Goal: Communication & Community: Answer question/provide support

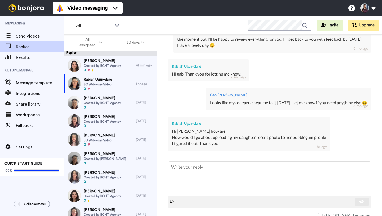
scroll to position [332, 0]
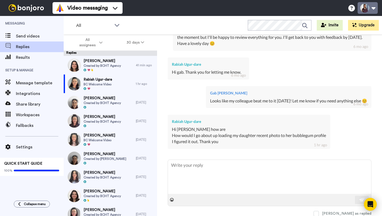
click at [374, 8] on button at bounding box center [368, 8] width 20 height 12
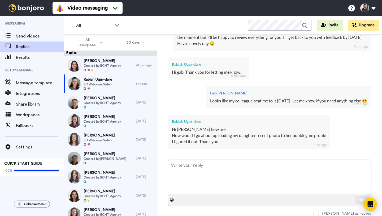
click at [217, 183] on textarea at bounding box center [269, 177] width 203 height 34
click at [216, 177] on textarea at bounding box center [269, 177] width 203 height 34
type textarea "H"
type textarea "x"
type textarea "Hi"
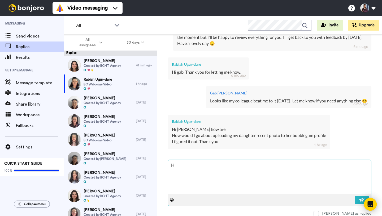
type textarea "x"
type textarea "Hi"
type textarea "x"
type textarea "Hi t"
type textarea "x"
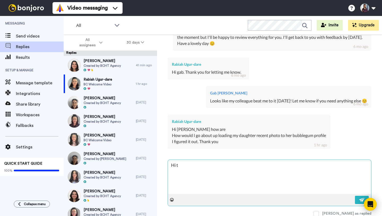
type textarea "Hi th"
type textarea "x"
type textarea "Hi the"
type textarea "x"
type textarea "Hi ther"
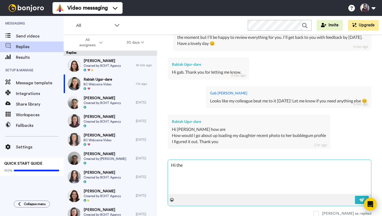
type textarea "x"
type textarea "Hi there"
type textarea "x"
type textarea "Hi there,"
type textarea "x"
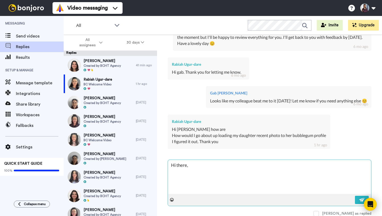
type textarea "Hi there,"
type textarea "x"
type textarea "Hi there,"
type textarea "x"
type textarea "Hi there, Y"
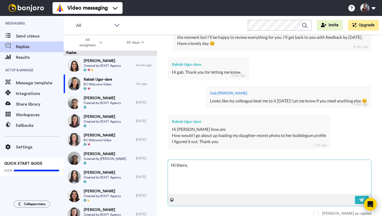
type textarea "x"
type textarea "Hi there, Yo"
type textarea "x"
type textarea "Hi there, You"
type textarea "x"
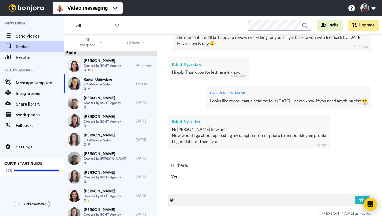
type textarea "Hi there, You"
type textarea "x"
type textarea "Hi there, You c"
type textarea "x"
type textarea "Hi there, You ca"
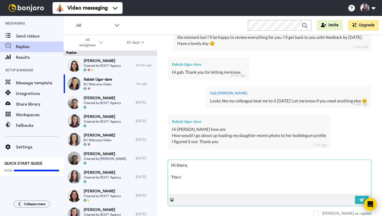
type textarea "x"
type textarea "Hi there, You can"
type textarea "x"
type textarea "Hi there, You can"
type textarea "x"
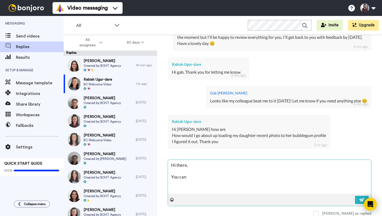
type textarea "Hi there, You can s"
type textarea "x"
type textarea "Hi there, You can se"
type textarea "x"
type textarea "Hi there, You can sen"
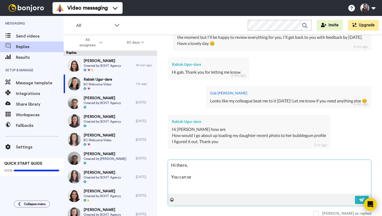
type textarea "x"
type textarea "Hi there, You can send"
type textarea "x"
type textarea "Hi there, You can send"
type textarea "x"
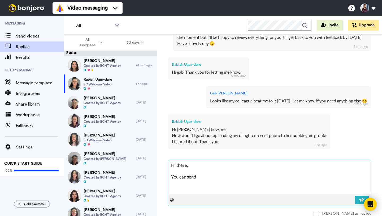
type textarea "Hi there, You can send t"
type textarea "x"
type textarea "Hi there, You can send th"
type textarea "x"
type textarea "Hi there, You can send the"
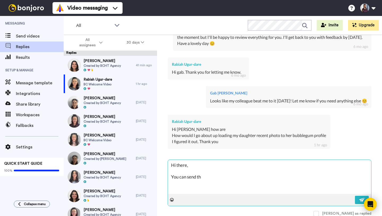
type textarea "x"
type textarea "Hi there, You can send them"
type textarea "x"
type textarea "Hi there, You can send them"
type textarea "x"
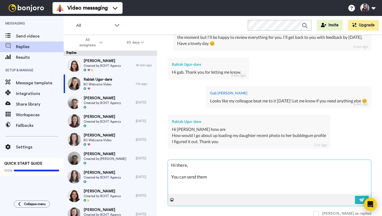
type textarea "Hi there, You can send them t"
type textarea "x"
type textarea "Hi there, You can send them to"
type textarea "x"
type textarea "Hi there, You can send them to"
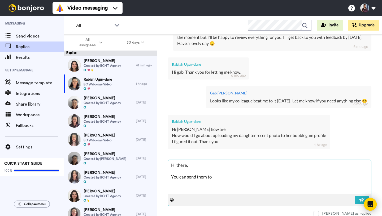
type textarea "x"
type textarea "Hi there, You can send them to c"
type textarea "x"
type textarea "Hi there, You can send them to ca"
type textarea "x"
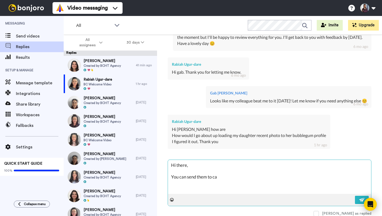
type textarea "Hi there, You can send them to cas"
type textarea "x"
type textarea "Hi there, You can send them to cast"
type textarea "x"
type textarea "Hi there, You can send them to casti"
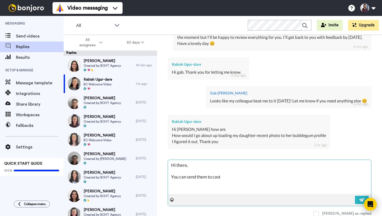
type textarea "x"
type textarea "Hi there, You can send them to castin"
type textarea "x"
type textarea "Hi there, You can send them to casting"
type textarea "x"
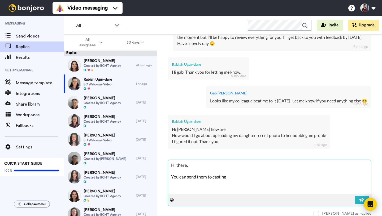
type textarea "Hi there, You can send them to casting@"
type textarea "x"
type textarea "Hi there, You can send them to casting@b"
type textarea "x"
type textarea "Hi there, You can send them to casting@bu"
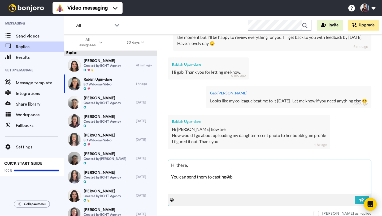
type textarea "x"
type textarea "Hi there, You can send them to casting@bub"
type textarea "x"
type textarea "Hi there, You can send them to casting@[PERSON_NAME]"
type textarea "x"
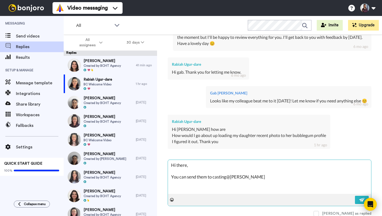
type textarea "Hi there, You can send them to casting@bubbl"
type textarea "x"
type textarea "Hi there, You can send them to casting@bubble"
type textarea "x"
type textarea "Hi there, You can send them to casting@bubbleg"
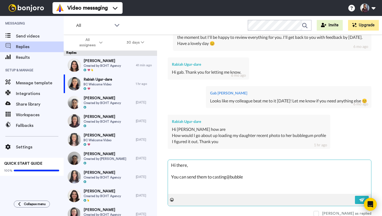
type textarea "x"
type textarea "Hi there, You can send them to casting@bubblegu"
type textarea "x"
type textarea "Hi there, You can send them to casting@bubblegum"
type textarea "x"
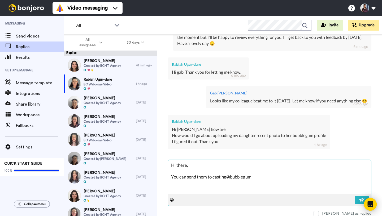
type textarea "Hi there, You can send them to casting@bubblegumc"
type textarea "x"
type textarea "Hi there, You can send them to casting@bubblegumca"
type textarea "x"
type textarea "Hi there, You can send them to casting@bubblegumcas"
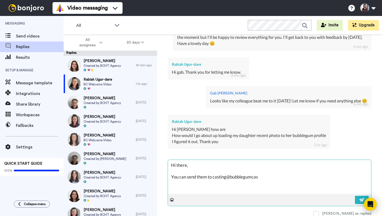
type textarea "x"
type textarea "Hi there, You can send them to casting@bubblegumcast"
type textarea "x"
type textarea "Hi there, You can send them to casting@bubblegumcasti"
type textarea "x"
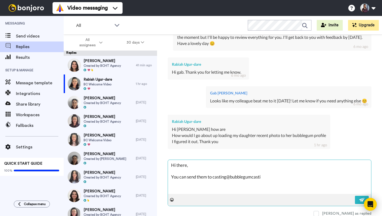
type textarea "Hi there, You can send them to casting@bubblegumcastin"
type textarea "x"
type textarea "Hi there, You can send them to casting@bubblegumcasting"
type textarea "x"
type textarea "Hi there, You can send them to casting@bubblegumcasting."
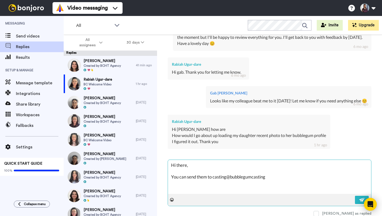
type textarea "x"
type textarea "Hi there, You can send them to casting@bubblegumcasting.c"
type textarea "x"
type textarea "Hi there, You can send them to [EMAIL_ADDRESS][DOMAIN_NAME]"
type textarea "x"
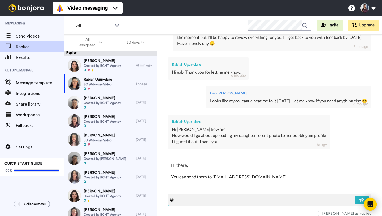
type textarea "Hi there, You can send them to [EMAIL_ADDRESS][DOMAIN_NAME]"
type textarea "x"
type textarea "Hi there, You can send them to [EMAIL_ADDRESS][DOMAIN_NAME]."
type textarea "x"
type textarea "Hi there, You can send them to casting@bubblegumcasting.com.a"
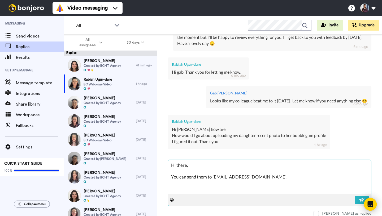
type textarea "x"
type textarea "Hi there, You can send them to [EMAIL_ADDRESS][DOMAIN_NAME]"
type textarea "x"
type textarea "Hi there, You can send them to [EMAIL_ADDRESS][DOMAIN_NAME]"
type textarea "x"
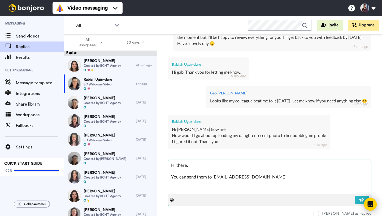
type textarea "Hi there, You can send them to [EMAIL_ADDRESS][DOMAIN_NAME] a"
type textarea "x"
type textarea "Hi there, You can send them to [EMAIL_ADDRESS][DOMAIN_NAME] an"
type textarea "x"
type textarea "Hi there, You can send them to [EMAIL_ADDRESS][DOMAIN_NAME] and"
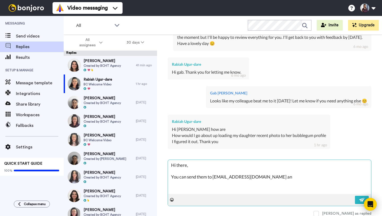
type textarea "x"
type textarea "Hi there, You can send them to [EMAIL_ADDRESS][DOMAIN_NAME] and"
type textarea "x"
type textarea "Hi there, You can send them to [EMAIL_ADDRESS][DOMAIN_NAME] and t"
type textarea "x"
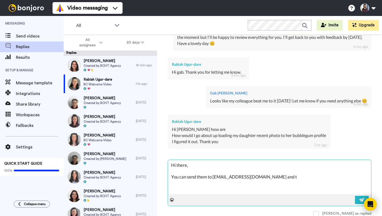
type textarea "Hi there, You can send them to [EMAIL_ADDRESS][DOMAIN_NAME] and th"
type textarea "x"
type textarea "Hi there, You can send them to [EMAIL_ADDRESS][DOMAIN_NAME] and the"
type textarea "x"
type textarea "Hi there, You can send them to [EMAIL_ADDRESS][DOMAIN_NAME] and the"
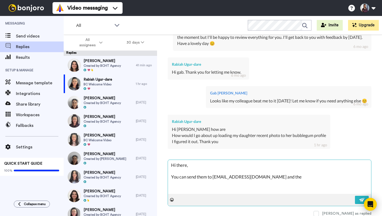
type textarea "x"
type textarea "Hi there, You can send them to [EMAIL_ADDRESS][DOMAIN_NAME] and the t"
type textarea "x"
type textarea "Hi there, You can send them to [EMAIL_ADDRESS][DOMAIN_NAME] and the te"
type textarea "x"
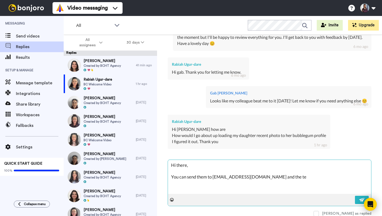
type textarea "Hi there, You can send them to [EMAIL_ADDRESS][DOMAIN_NAME] and the tea"
type textarea "x"
type textarea "Hi there, You can send them to [EMAIL_ADDRESS][DOMAIN_NAME] and the team"
type textarea "x"
type textarea "Hi there, You can send them to [EMAIL_ADDRESS][DOMAIN_NAME] and the team"
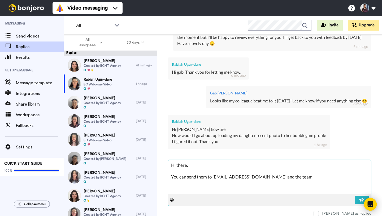
type textarea "x"
type textarea "Hi there, You can send them to [EMAIL_ADDRESS][DOMAIN_NAME] and the team w"
type textarea "x"
type textarea "Hi there, You can send them to [EMAIL_ADDRESS][DOMAIN_NAME] and the team wi"
type textarea "x"
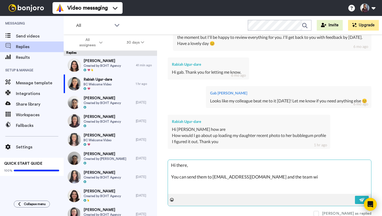
type textarea "Hi there, You can send them to [EMAIL_ADDRESS][DOMAIN_NAME] and the team wil"
type textarea "x"
type textarea "Hi there, You can send them to [EMAIL_ADDRESS][DOMAIN_NAME] and the team will"
type textarea "x"
type textarea "Hi there, You can send them to [EMAIL_ADDRESS][DOMAIN_NAME] and the team will"
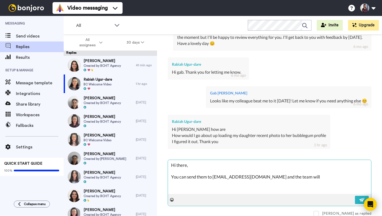
type textarea "x"
type textarea "Hi there, You can send them to [EMAIL_ADDRESS][DOMAIN_NAME] and the team will a"
type textarea "x"
type textarea "Hi there, You can send them to [EMAIL_ADDRESS][DOMAIN_NAME] and the team will as"
type textarea "x"
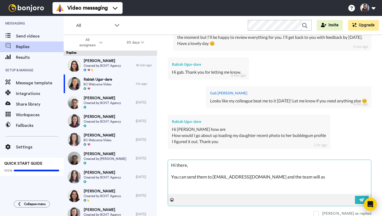
type textarea "Hi there, You can send them to [EMAIL_ADDRESS][DOMAIN_NAME] and the team will a…"
type textarea "x"
type textarea "Hi there, You can send them to [EMAIL_ADDRESS][DOMAIN_NAME] and the team will a…"
type textarea "x"
type textarea "Hi there, You can send them to [EMAIL_ADDRESS][DOMAIN_NAME] and the team will a…"
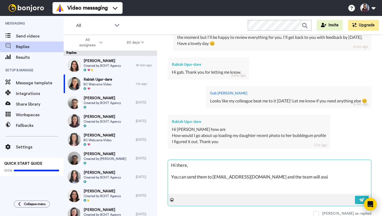
type textarea "x"
type textarea "Hi there, You can send them to [EMAIL_ADDRESS][DOMAIN_NAME] and the team will a…"
type textarea "x"
type textarea "Hi there, You can send them to [EMAIL_ADDRESS][DOMAIN_NAME] and the team will a…"
type textarea "x"
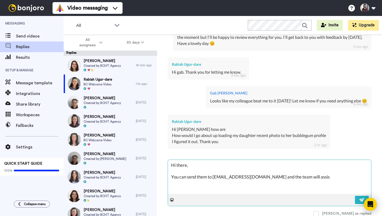
type textarea "Hi there, You can send them to [EMAIL_ADDRESS][DOMAIN_NAME] and the team will a…"
type textarea "x"
type textarea "Hi there, You can send them to [EMAIL_ADDRESS][DOMAIN_NAME] and the team will a…"
type textarea "x"
type textarea "Hi there, You can send them to [EMAIL_ADDRESS][DOMAIN_NAME] and the team will a…"
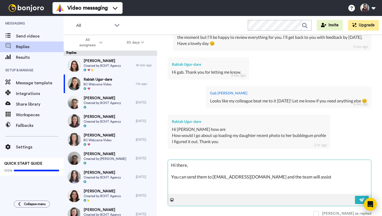
type textarea "x"
type textarea "Hi there, You can send them to [EMAIL_ADDRESS][DOMAIN_NAME] and the team will a…"
type textarea "x"
type textarea "Hi there, You can send them to [EMAIL_ADDRESS][DOMAIN_NAME] and the team will a…"
type textarea "x"
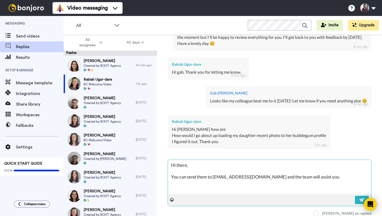
type textarea "Hi there, You can send them to [EMAIL_ADDRESS][DOMAIN_NAME] and the team will a…"
type textarea "x"
type textarea "Hi there, You can send them to [EMAIL_ADDRESS][DOMAIN_NAME] and the team will a…"
type textarea "x"
type textarea "Hi there, You can send them to [EMAIL_ADDRESS][DOMAIN_NAME] and the team will a…"
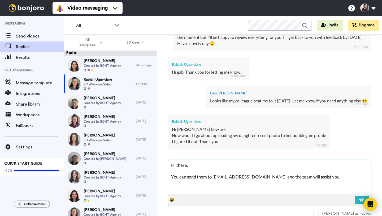
click at [171, 198] on icon at bounding box center [172, 200] width 4 height 4
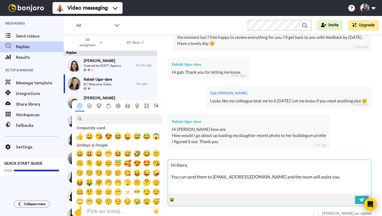
click at [171, 200] on icon at bounding box center [172, 200] width 4 height 4
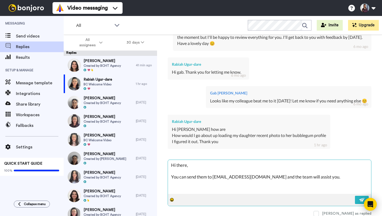
click at [173, 200] on icon at bounding box center [172, 200] width 4 height 4
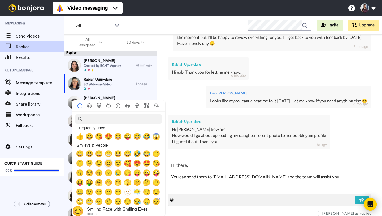
click at [109, 162] on span "😊" at bounding box center [109, 162] width 8 height 7
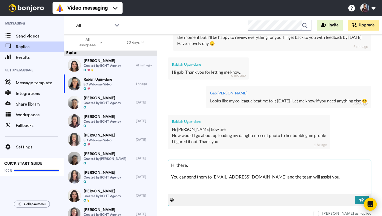
click at [361, 199] on img at bounding box center [362, 199] width 6 height 4
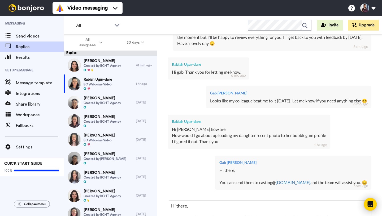
type textarea "x"
